Goal: Information Seeking & Learning: Find specific fact

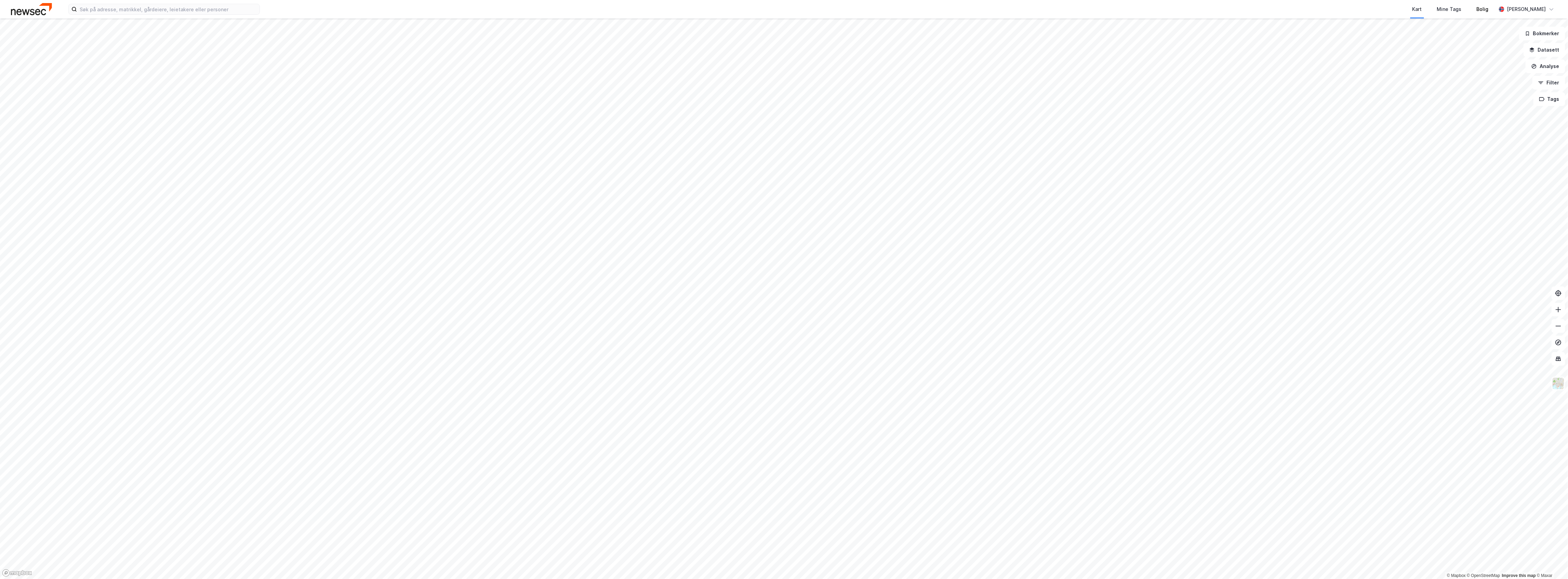
click at [1487, 18] on div "Bolig" at bounding box center [1483, 9] width 27 height 18
click at [162, 13] on input at bounding box center [168, 9] width 183 height 10
paste input "Jostein Graneggen Eilertsen"
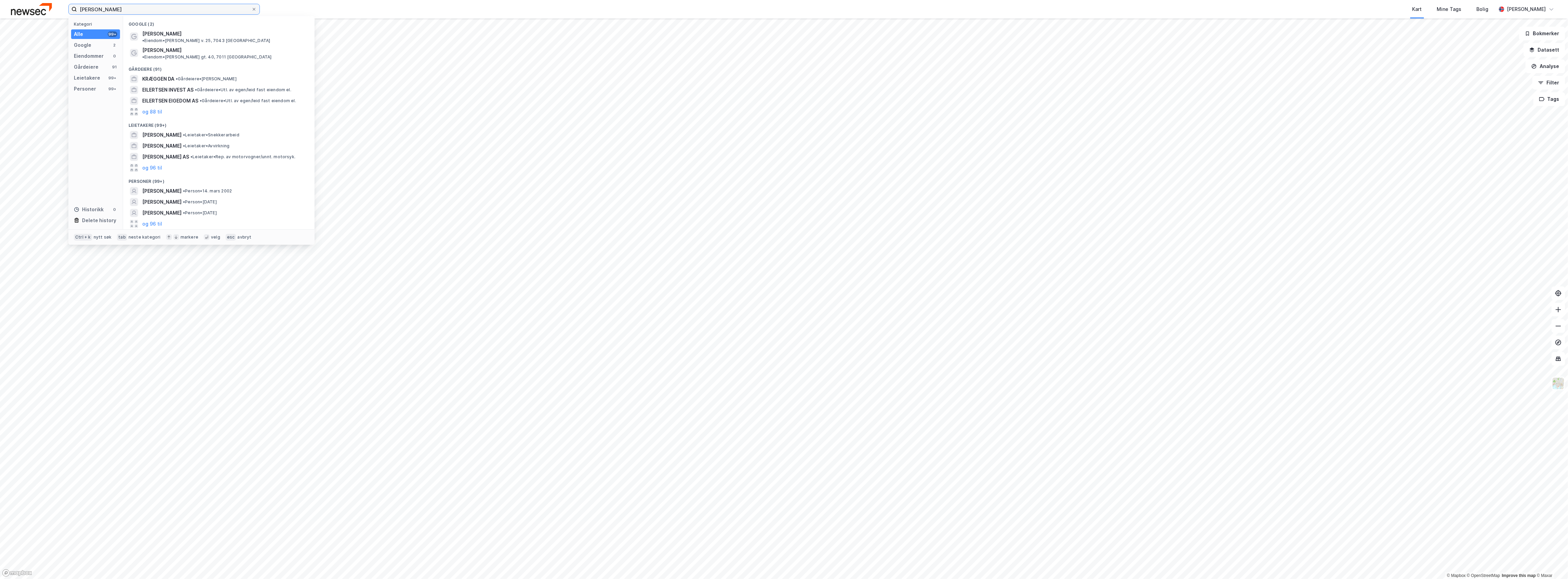
type input "Jostein Graneggen Eilertsen"
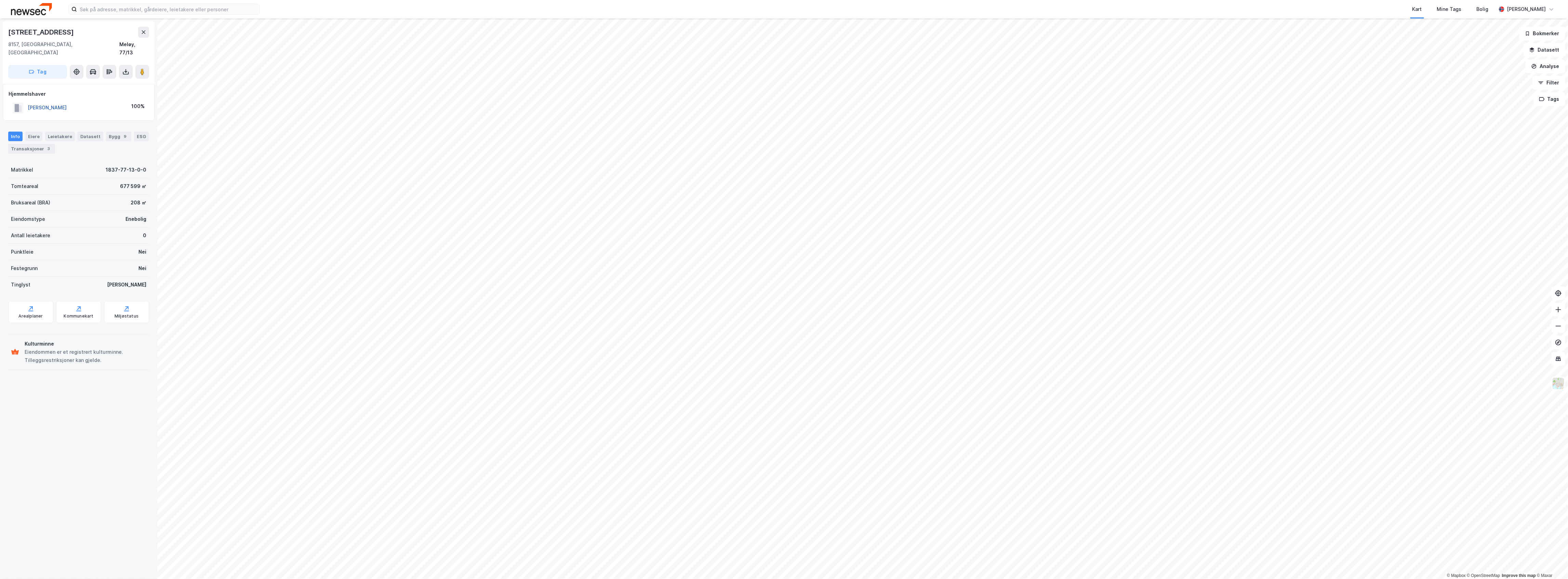
click at [0, 0] on button "[PERSON_NAME]" at bounding box center [0, 0] width 0 height 0
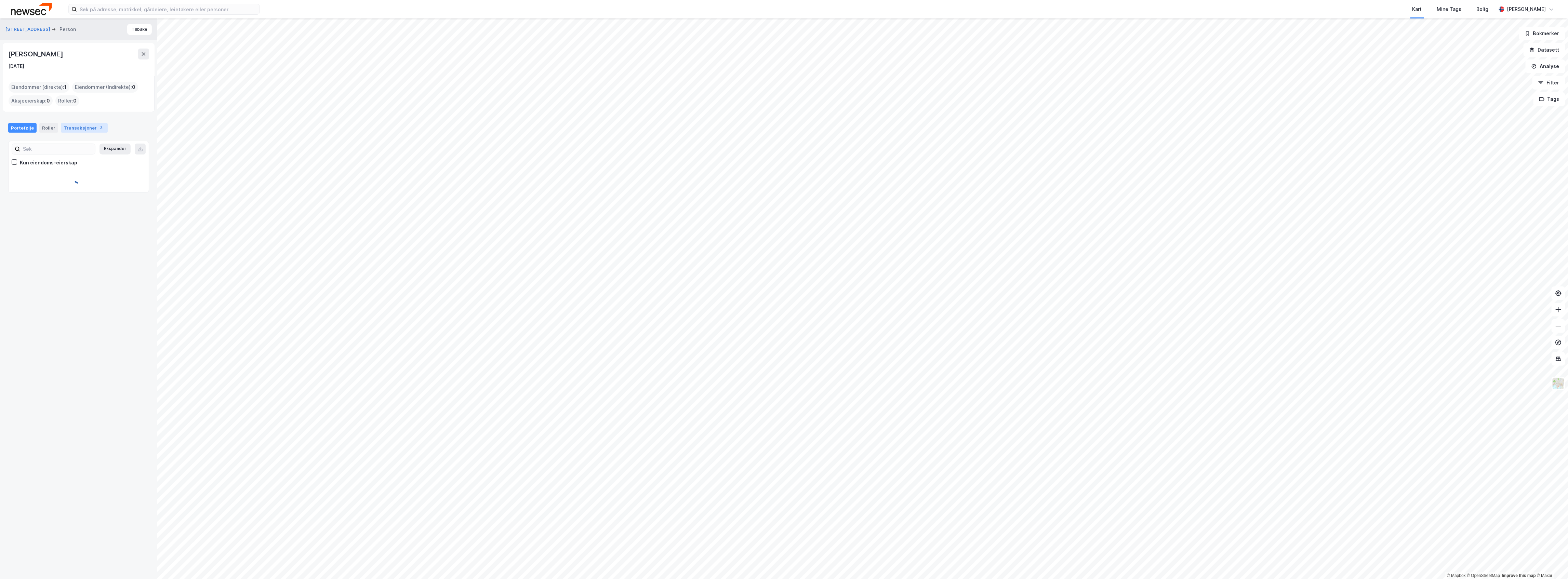
click at [87, 124] on div "Transaksjoner 3" at bounding box center [84, 128] width 47 height 10
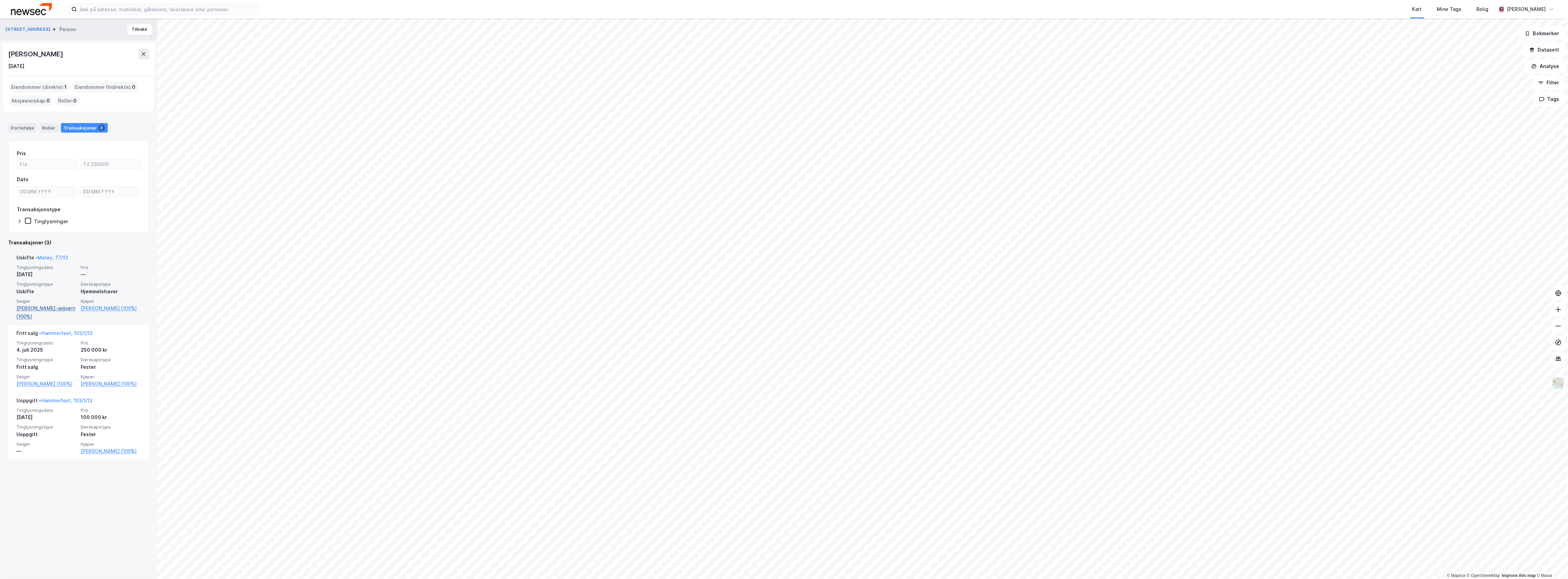
click at [43, 307] on link "[PERSON_NAME]-asbjørn (100%)" at bounding box center [46, 312] width 60 height 16
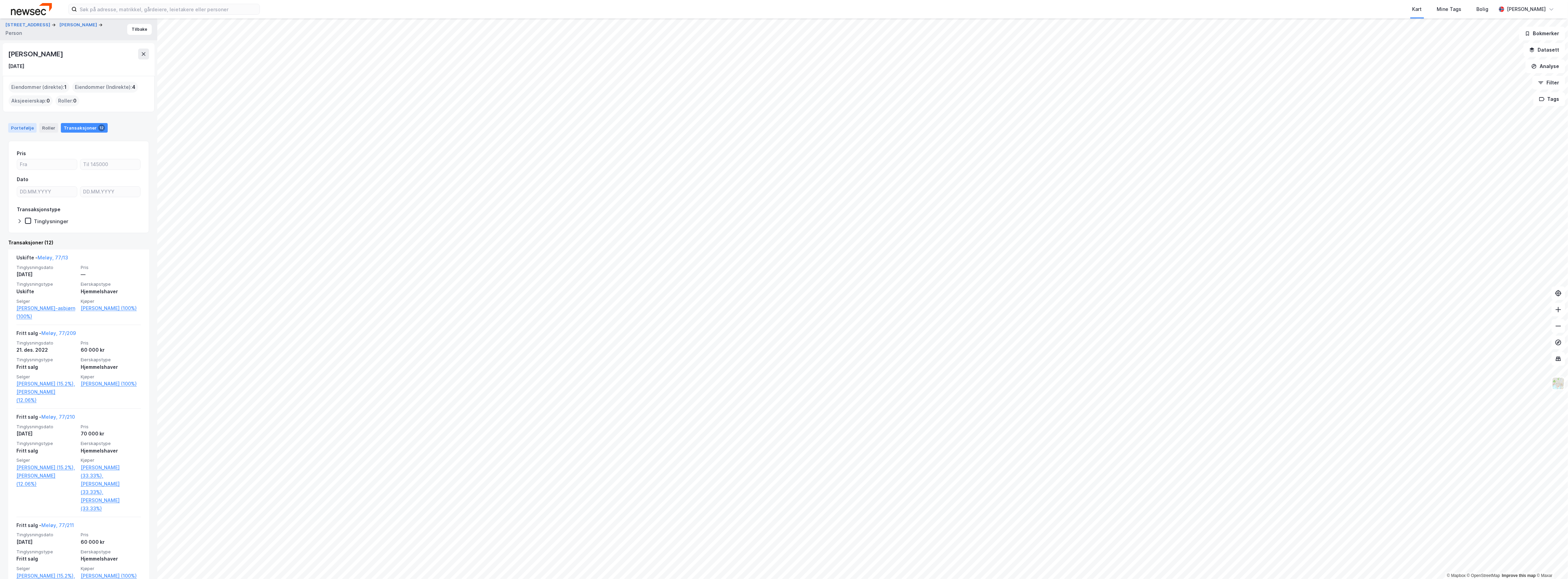
click at [22, 127] on div "Portefølje" at bounding box center [22, 128] width 29 height 10
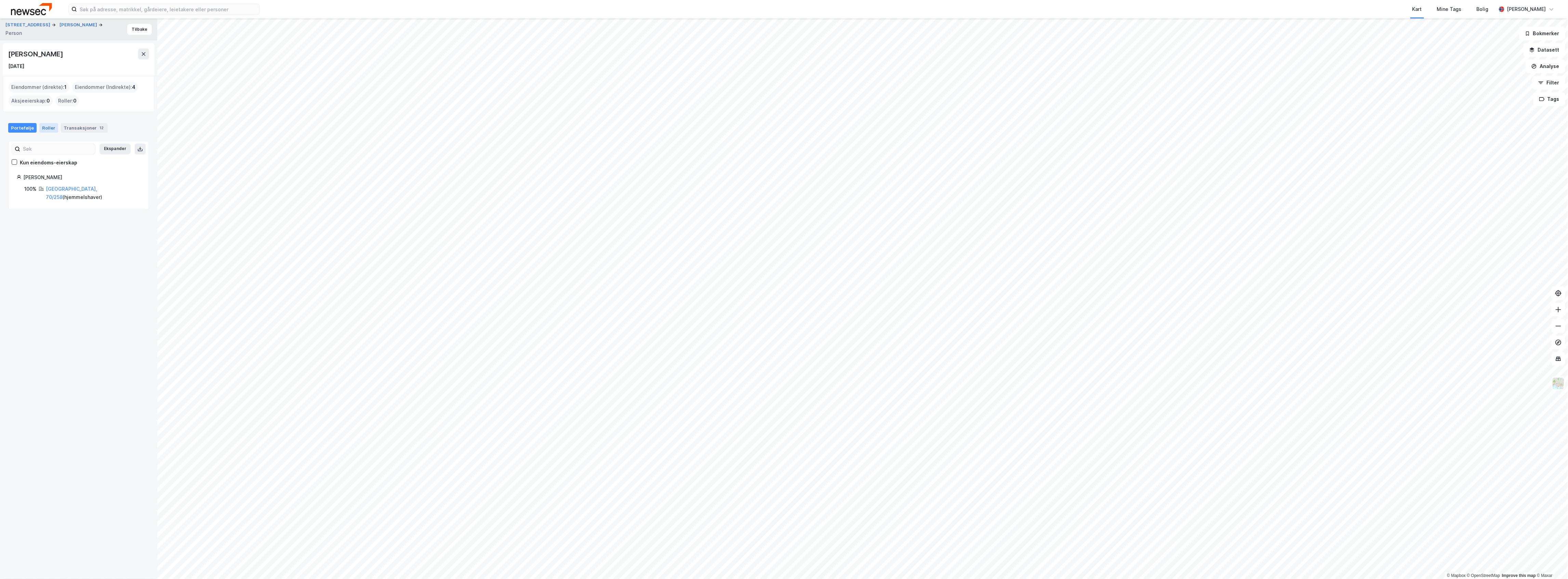
click at [48, 128] on div "Roller" at bounding box center [49, 128] width 19 height 10
click at [70, 128] on div "Transaksjoner 12" at bounding box center [84, 128] width 47 height 10
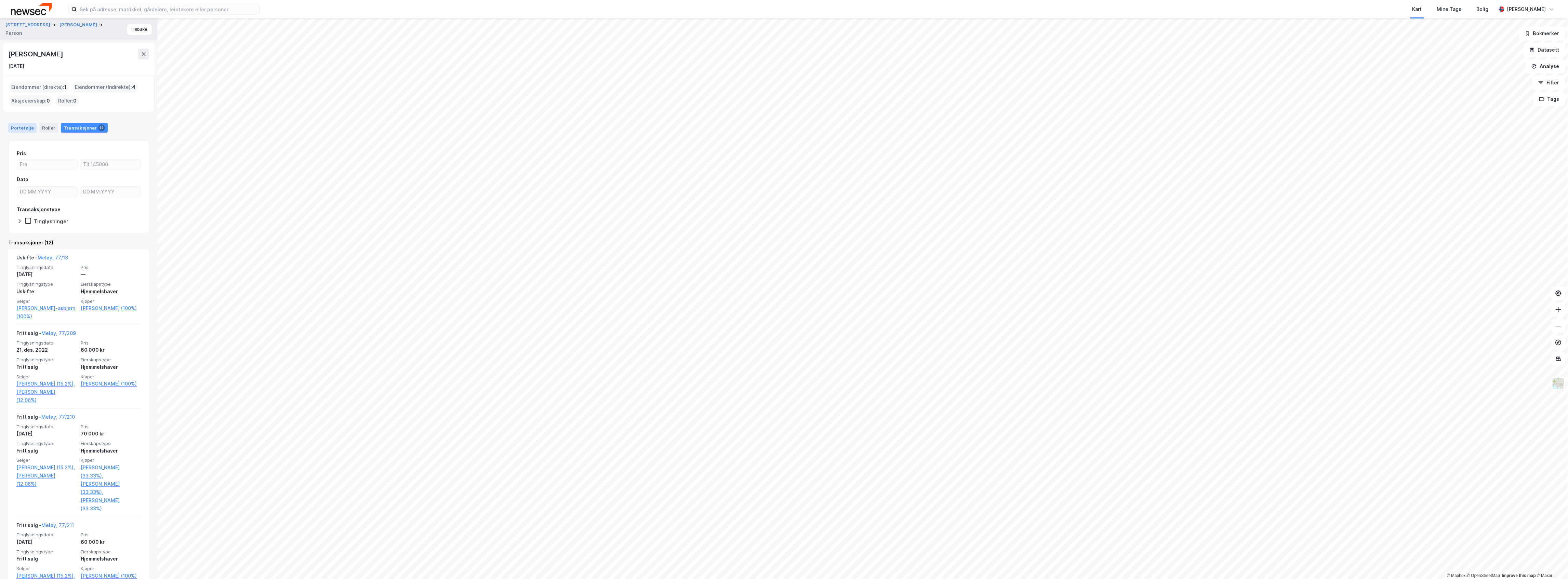
click at [21, 123] on div "Portefølje" at bounding box center [22, 128] width 29 height 10
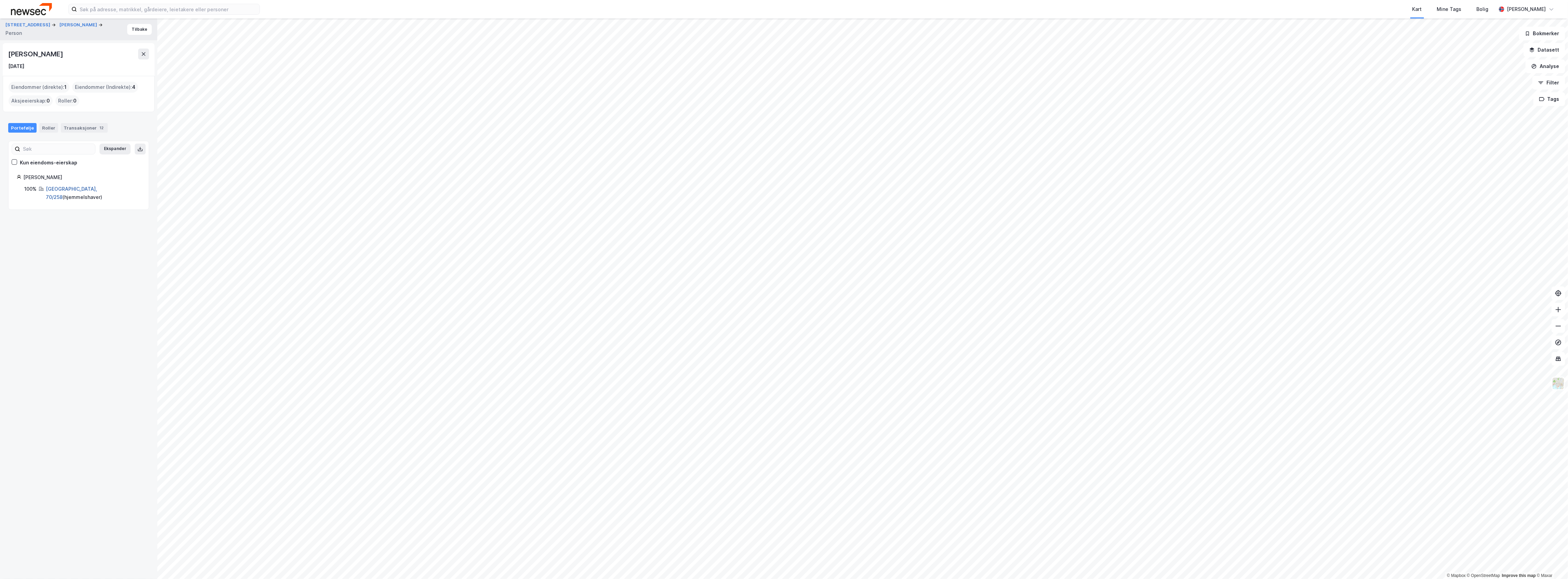
click at [63, 192] on link "[GEOGRAPHIC_DATA], 70/258" at bounding box center [71, 193] width 51 height 14
